Goal: Information Seeking & Learning: Check status

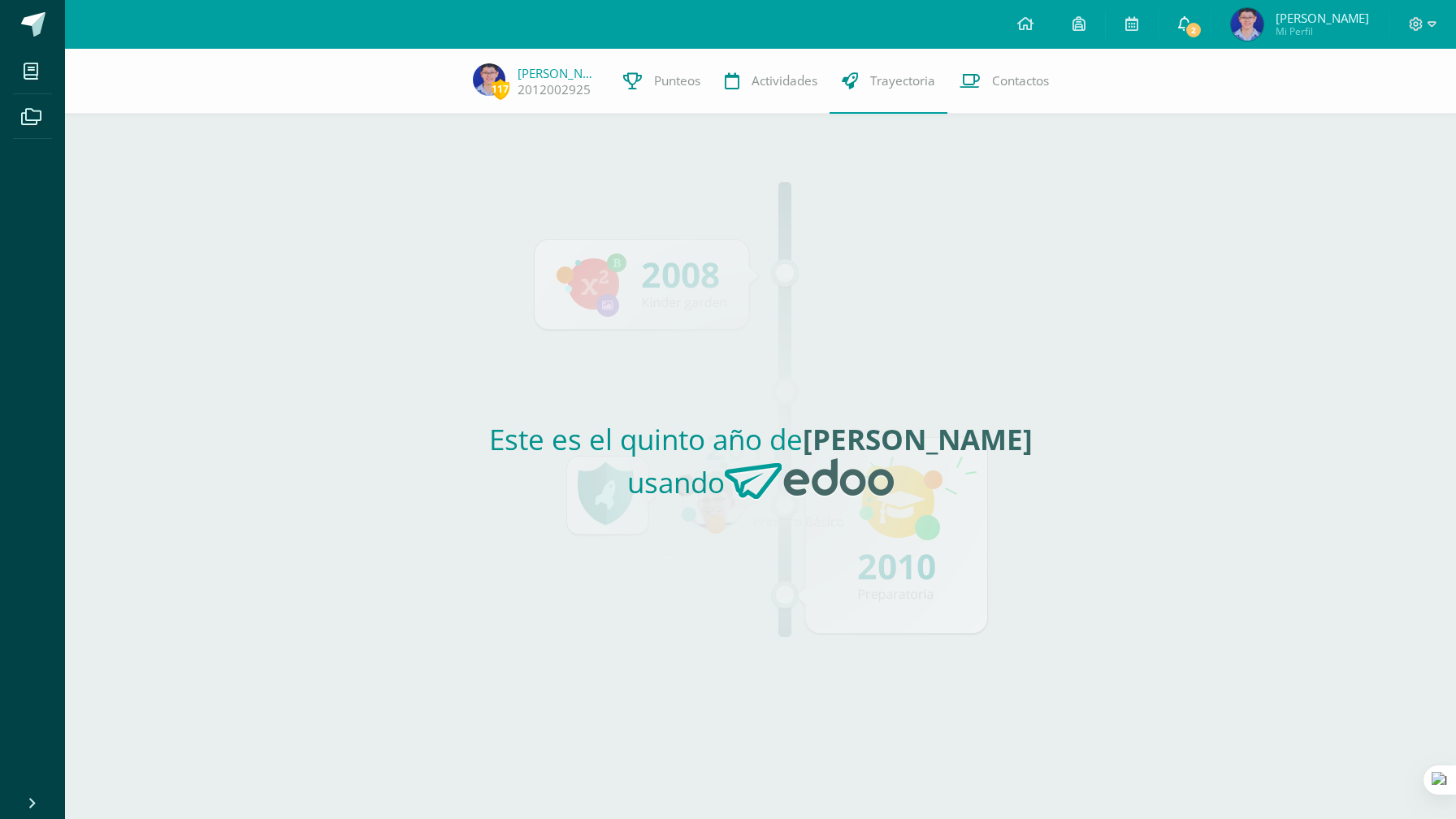
click at [1191, 25] on icon at bounding box center [1184, 24] width 13 height 15
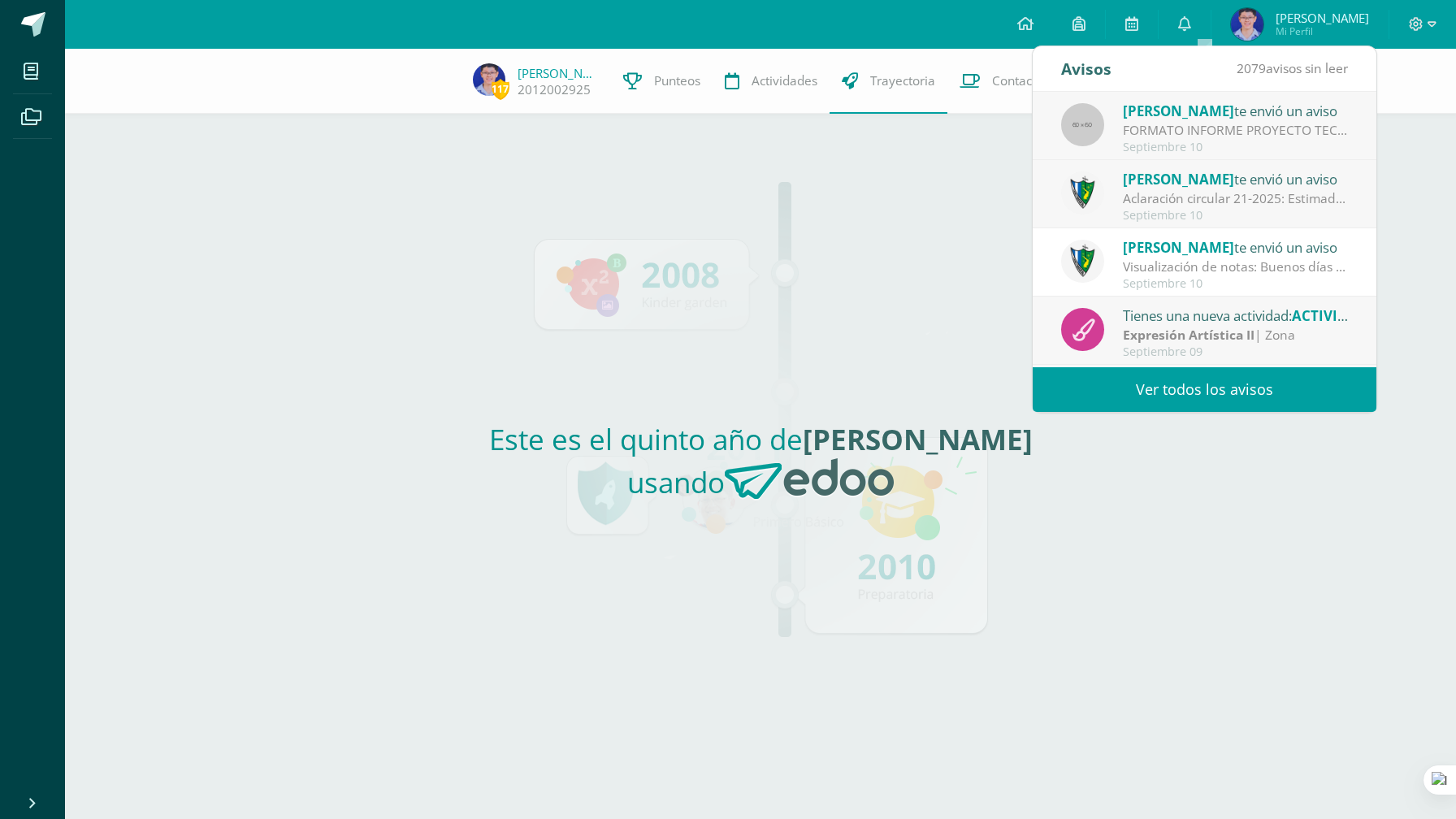
click at [1196, 187] on div "[PERSON_NAME] te envió un aviso" at bounding box center [1235, 178] width 226 height 21
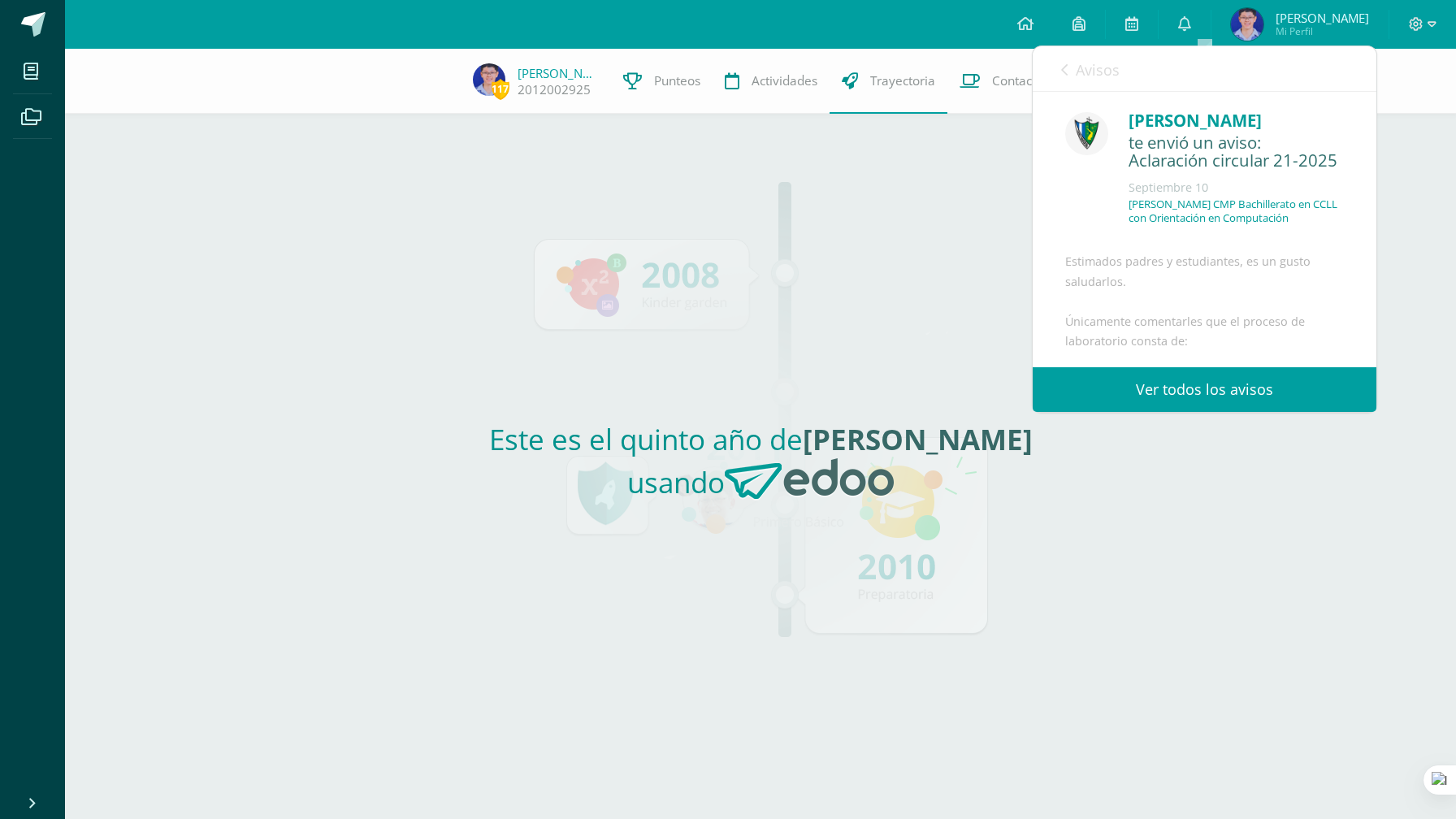
scroll to position [358, 0]
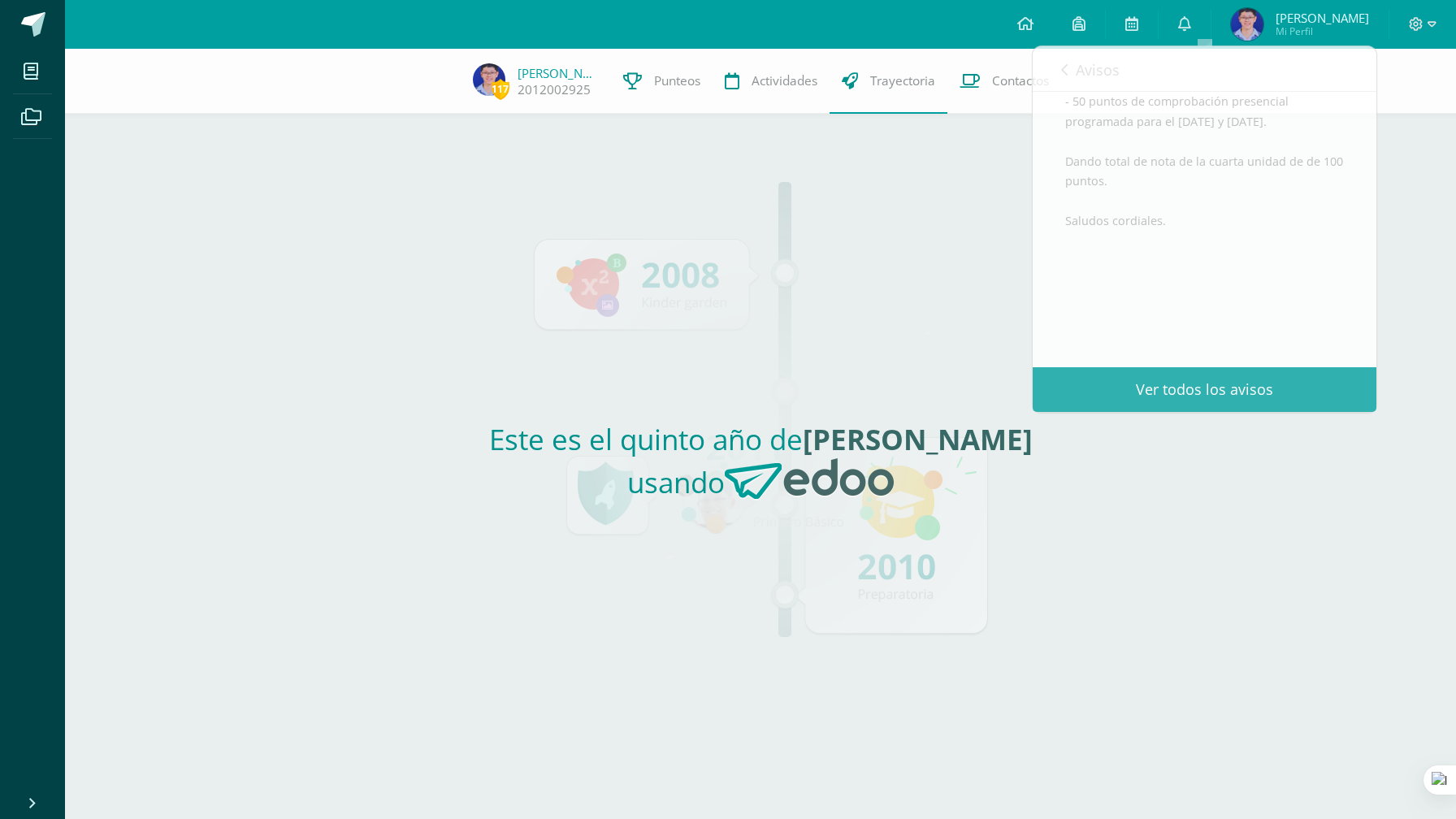
click at [1104, 530] on div "Este es el quinto año de [PERSON_NAME] usando" at bounding box center [761, 466] width 748 height 705
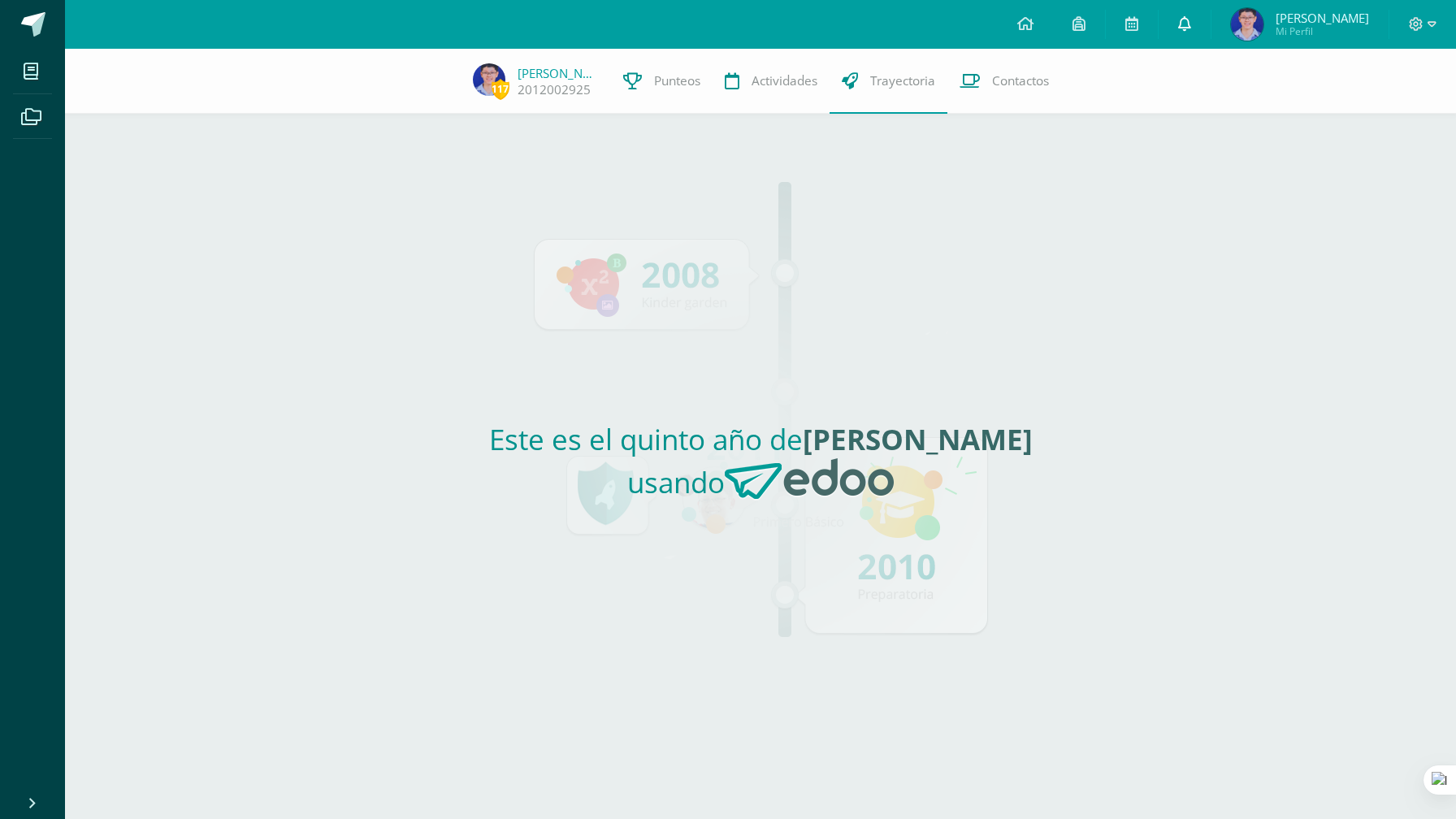
click at [1211, 15] on link "0" at bounding box center [1184, 25] width 52 height 49
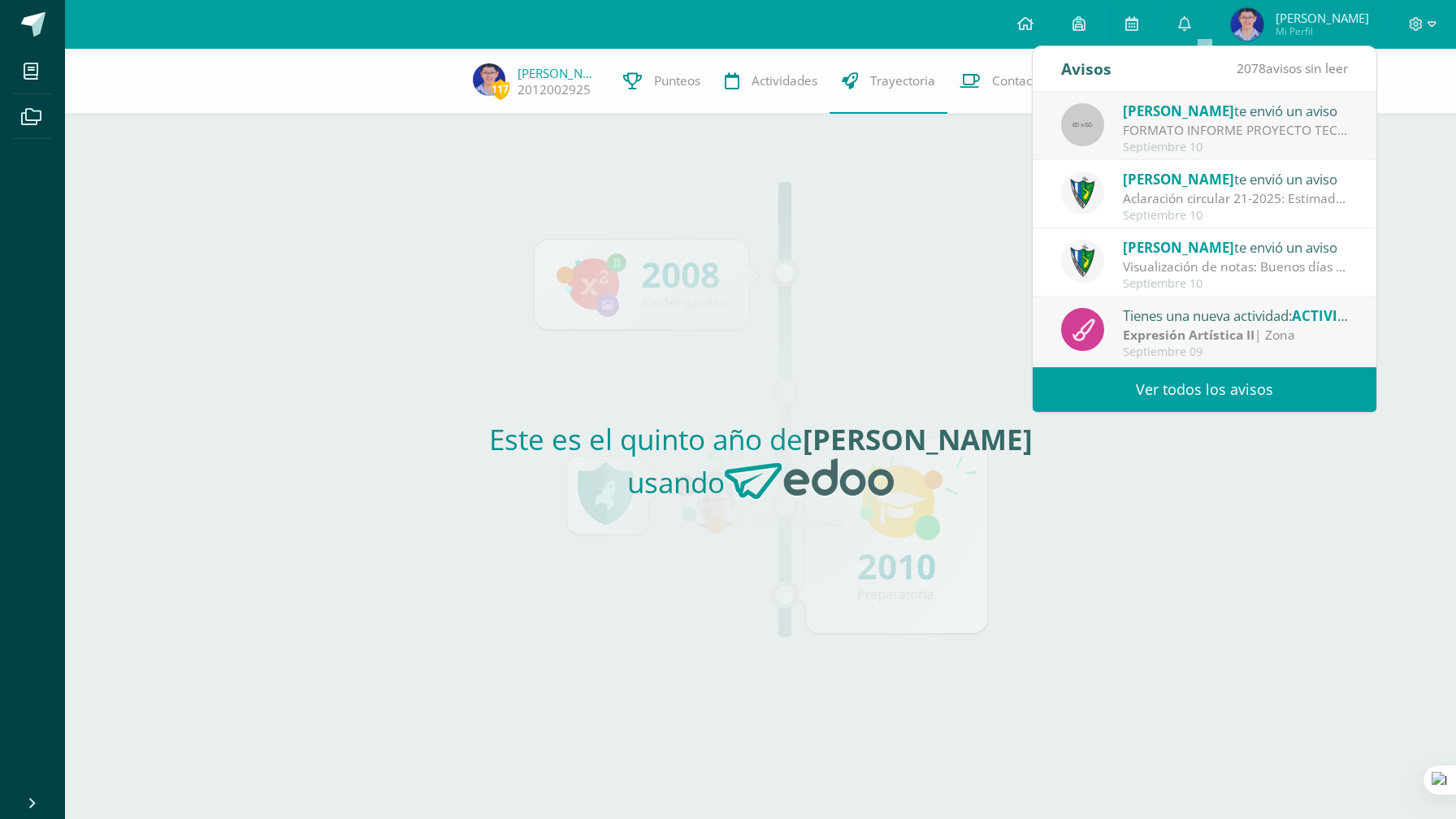
click at [1190, 132] on div "FORMATO INFORME PROYECTO TECNOLÓGICO: Alumnos Graduandos: Por este medio se adj…" at bounding box center [1235, 130] width 226 height 19
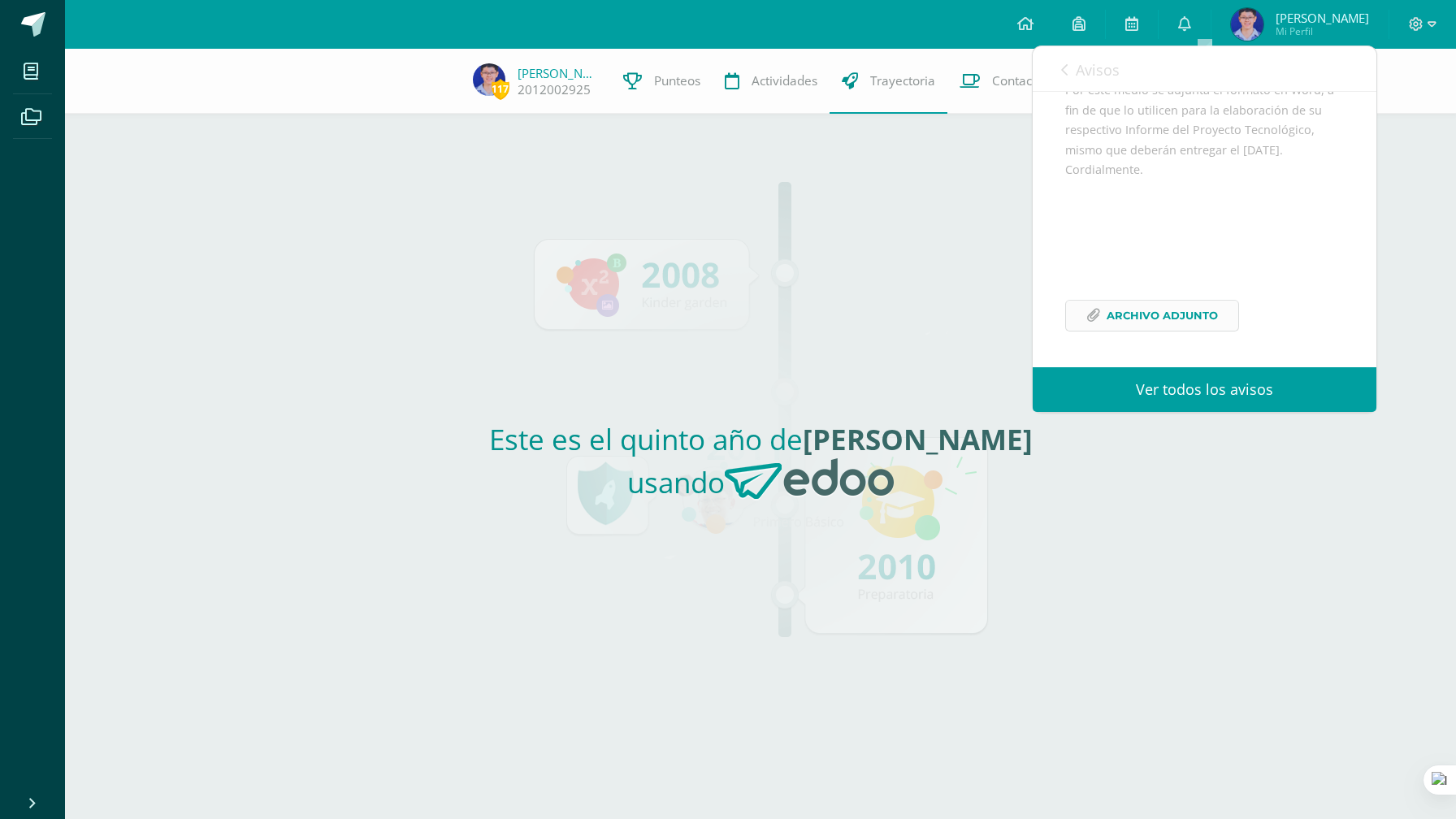
click at [1161, 311] on span "Archivo Adjunto" at bounding box center [1162, 315] width 112 height 30
click at [1064, 62] on link "Avisos" at bounding box center [1090, 69] width 58 height 46
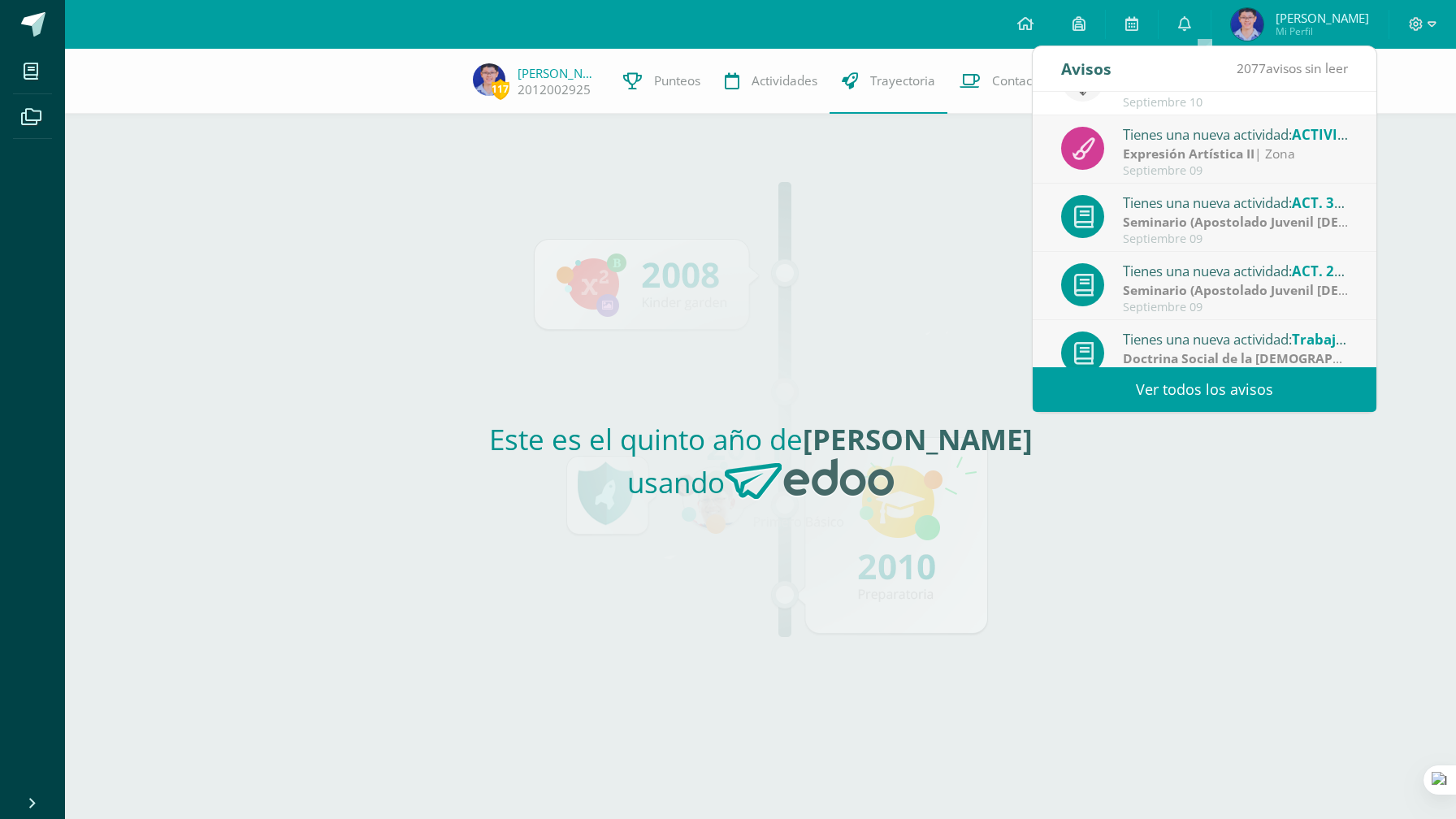
scroll to position [0, 0]
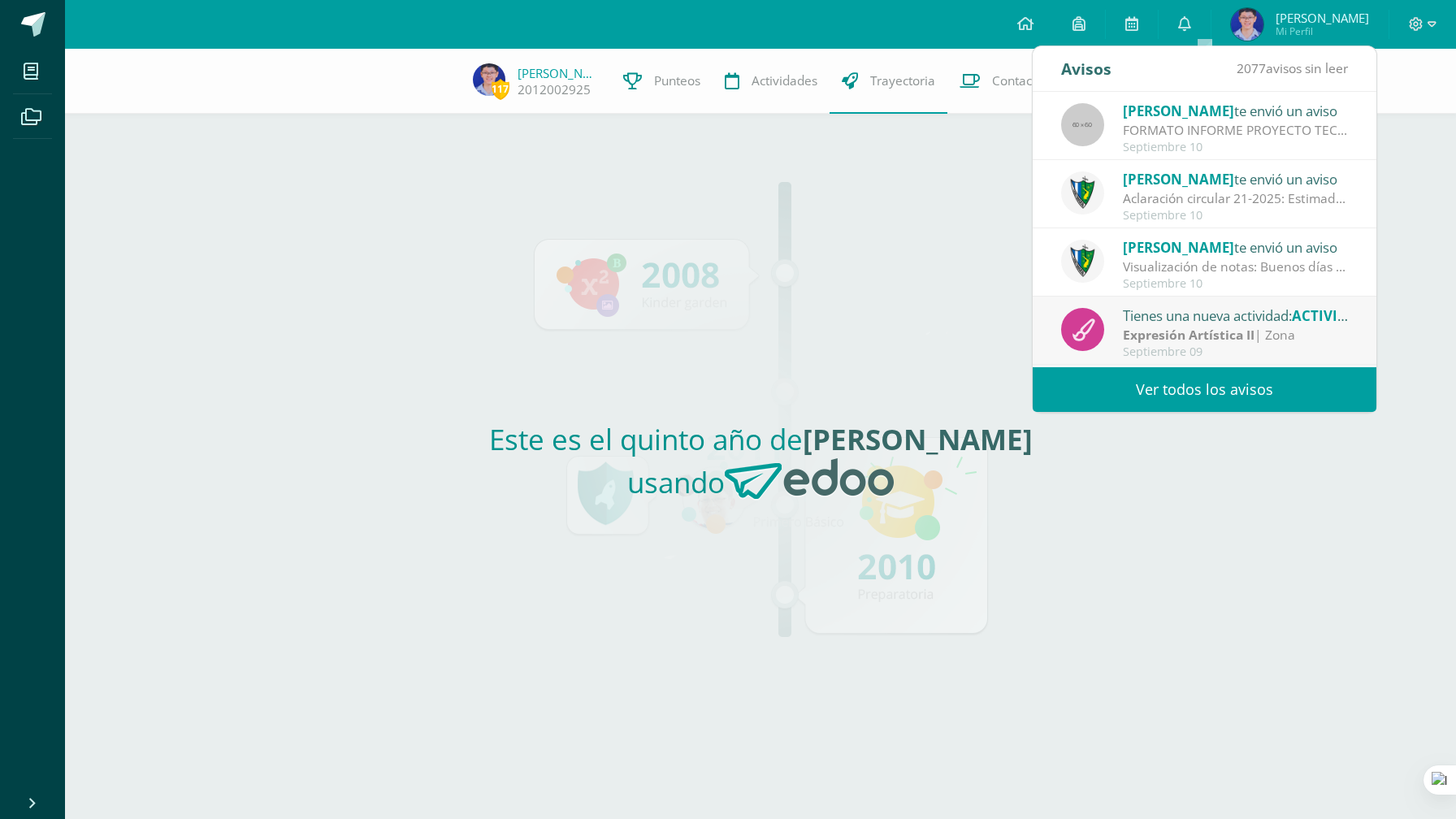
click at [1178, 382] on link "Ver todos los avisos" at bounding box center [1204, 389] width 343 height 44
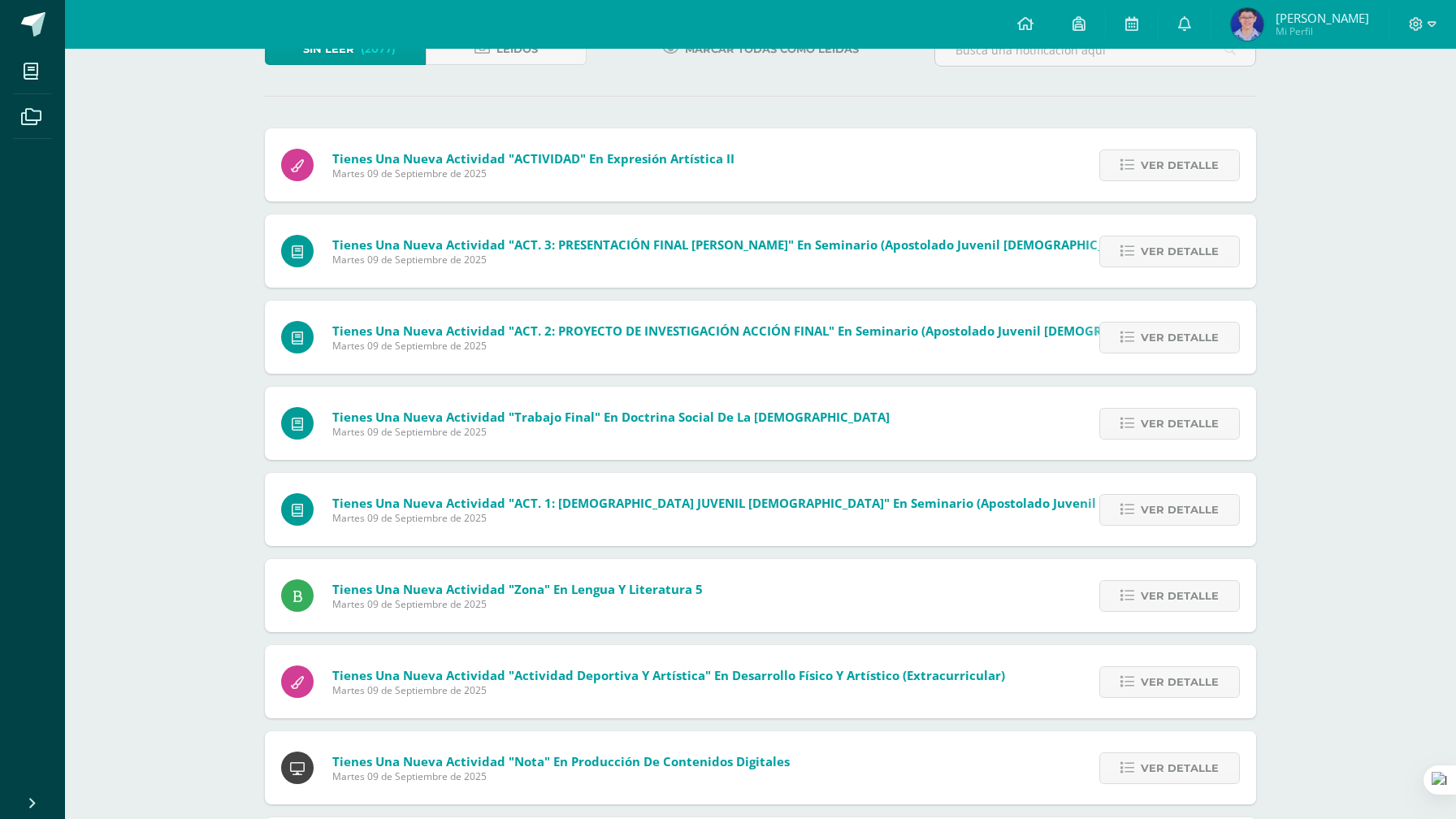
scroll to position [124, 0]
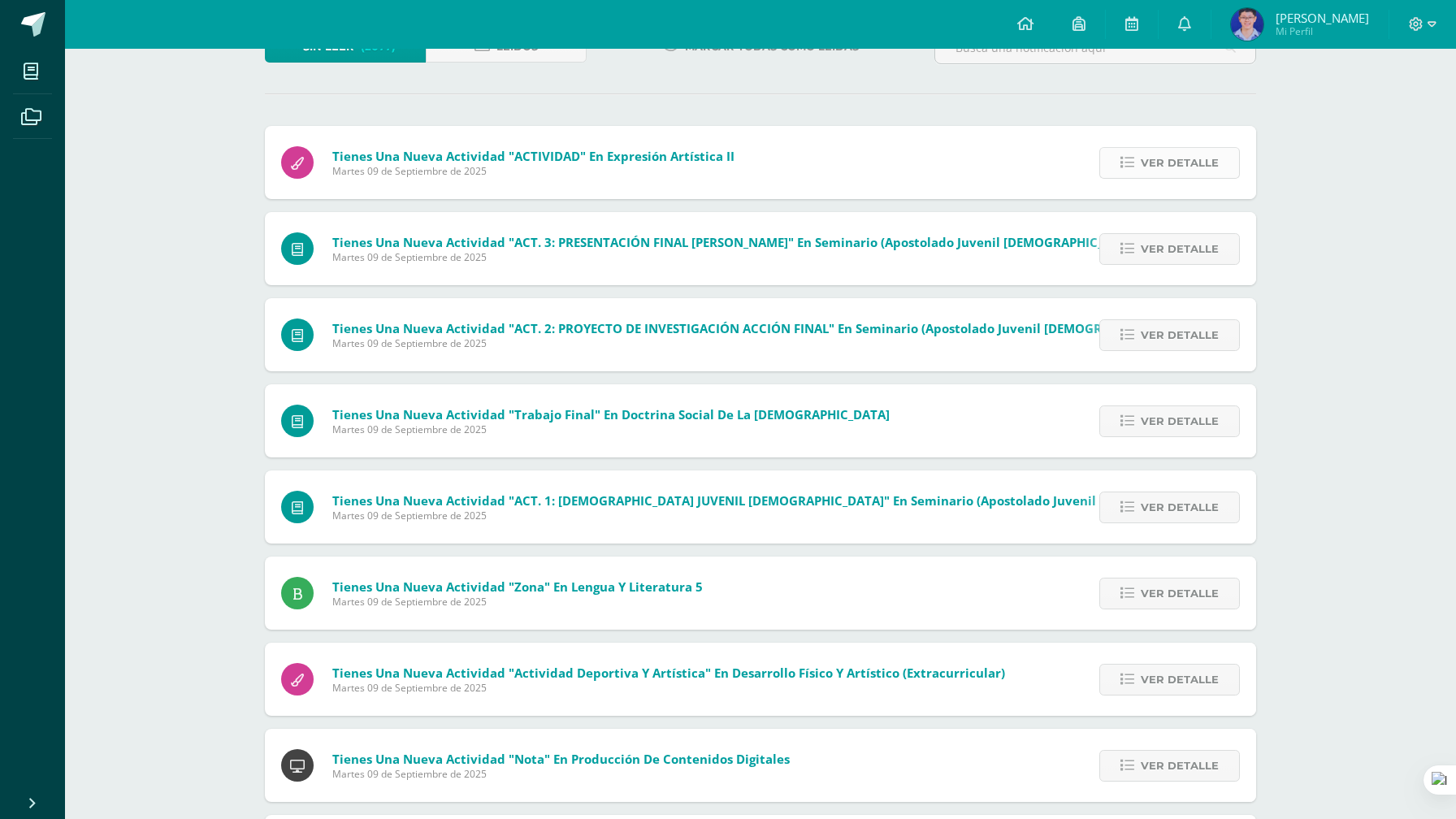
click at [1163, 151] on span "Ver detalle" at bounding box center [1180, 163] width 78 height 30
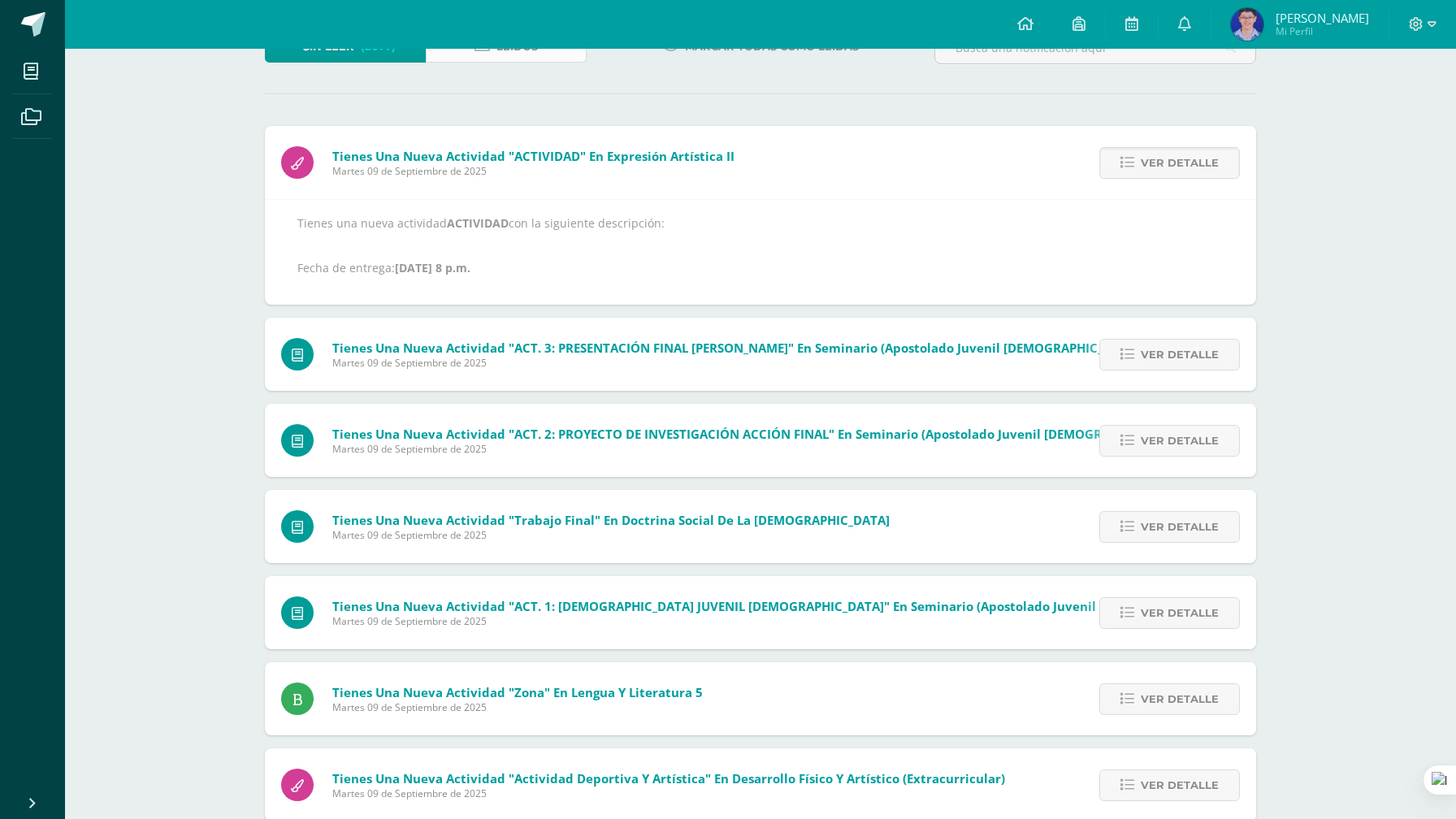
click at [481, 58] on link "Leídos" at bounding box center [506, 46] width 161 height 32
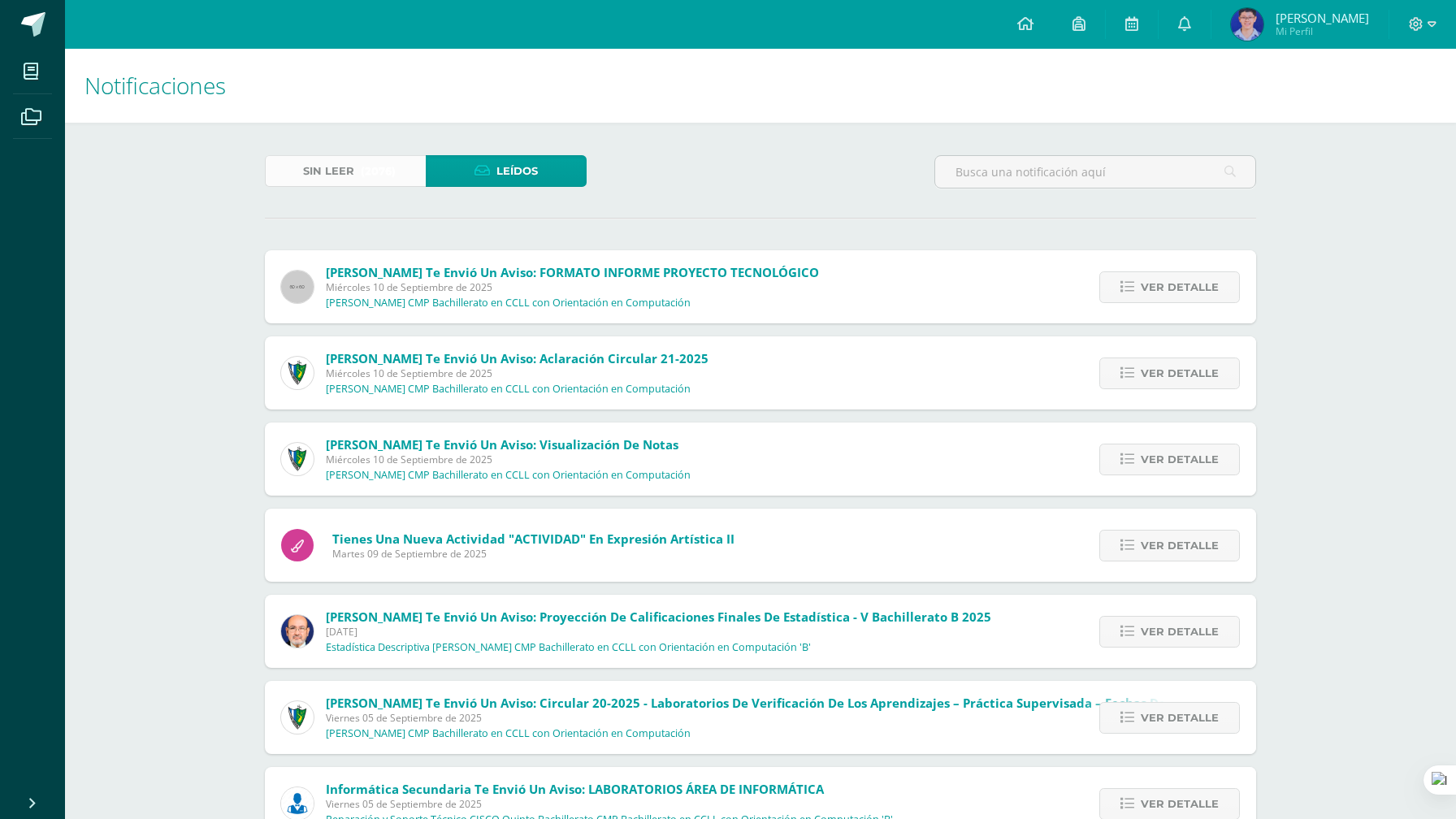
click at [313, 183] on span "Sin leer" at bounding box center [329, 171] width 51 height 30
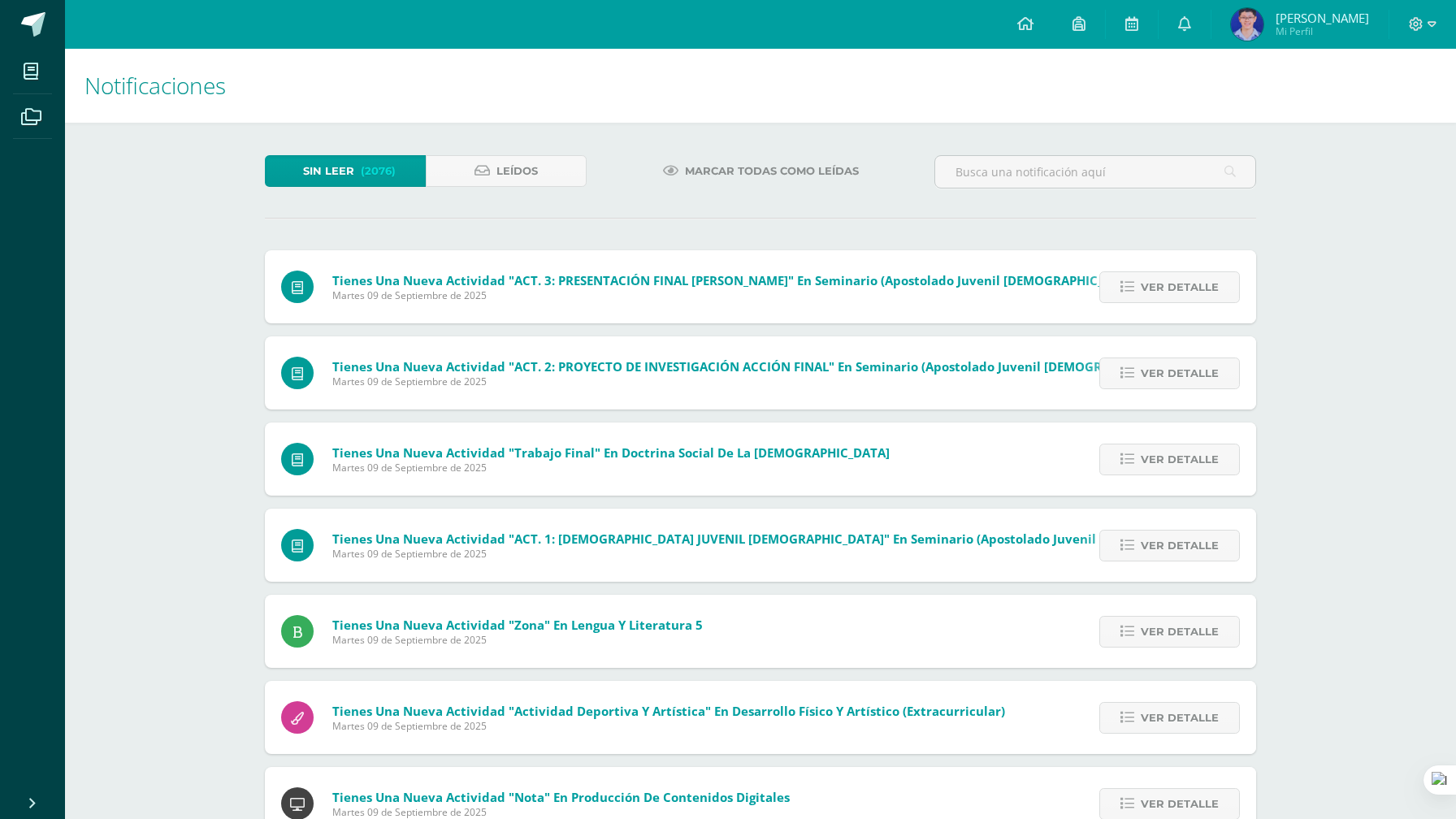
click at [568, 475] on div "Tienes una nueva actividad "Trabajo Final" En Doctrina Social de la Iglesia Mar…" at bounding box center [586, 459] width 641 height 74
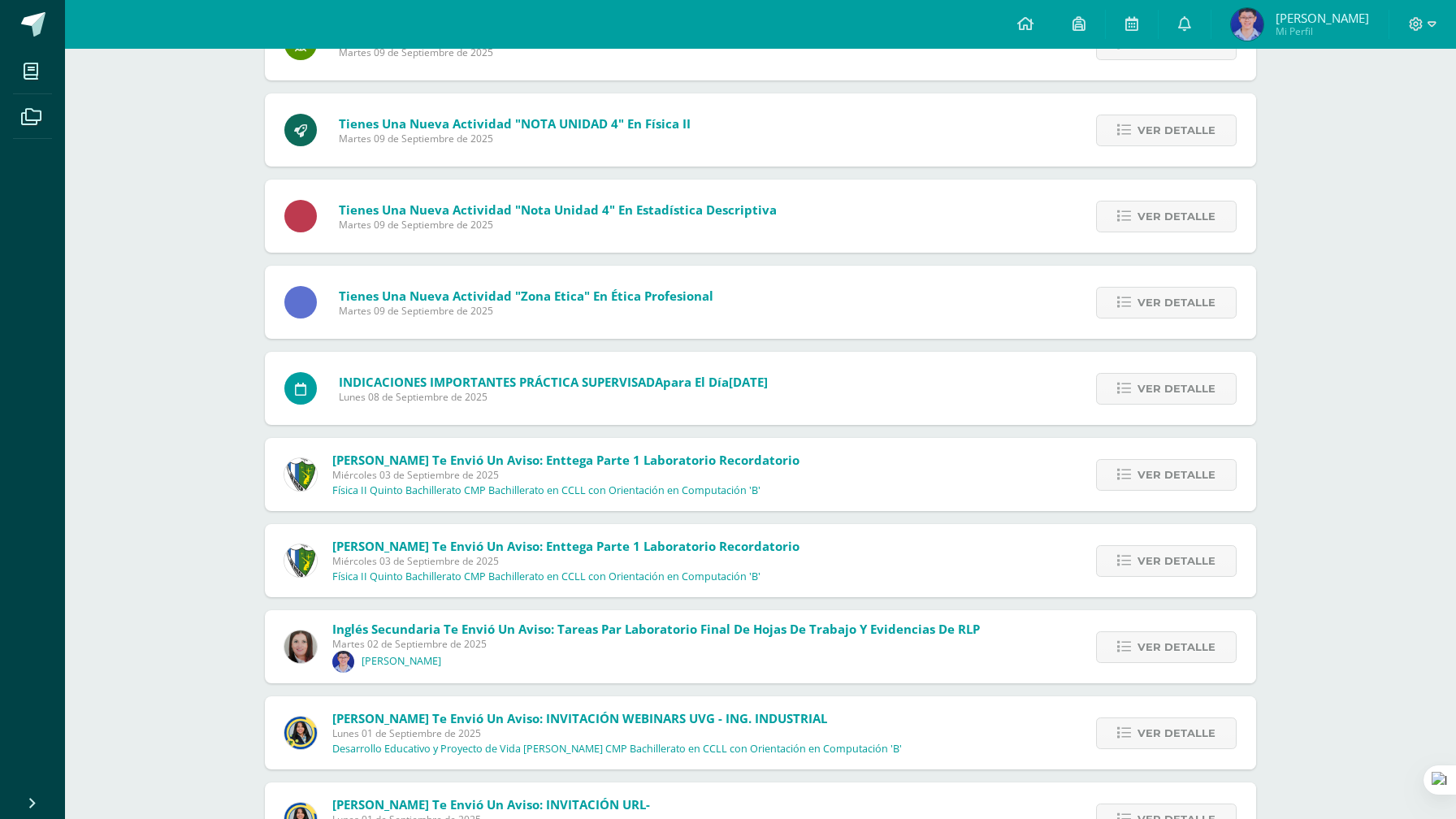
scroll to position [1450, 0]
click at [1174, 389] on span "Ver detalle" at bounding box center [1176, 387] width 78 height 30
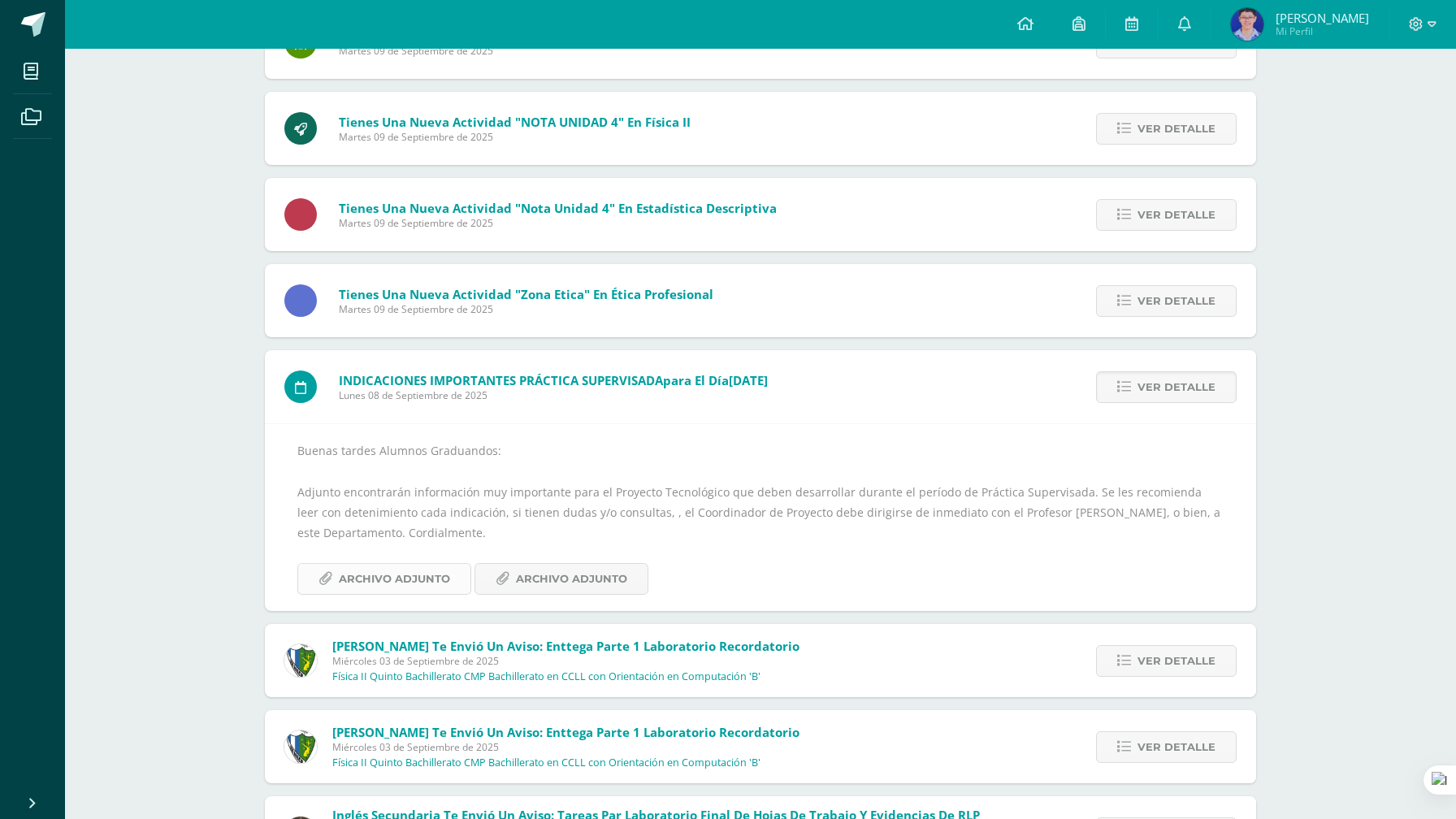
click at [397, 582] on span "Archivo Adjunto" at bounding box center [394, 578] width 112 height 30
click at [505, 563] on link "Archivo Adjunto" at bounding box center [560, 578] width 173 height 32
